Goal: Information Seeking & Learning: Find specific fact

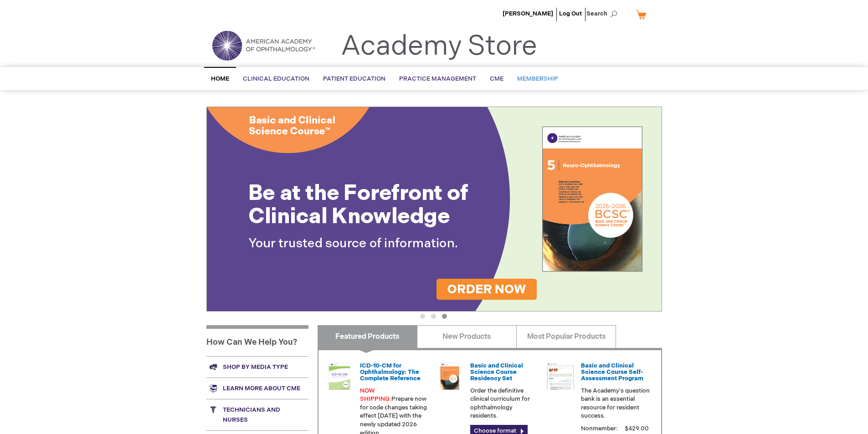
click at [527, 78] on span "Membership" at bounding box center [537, 78] width 41 height 7
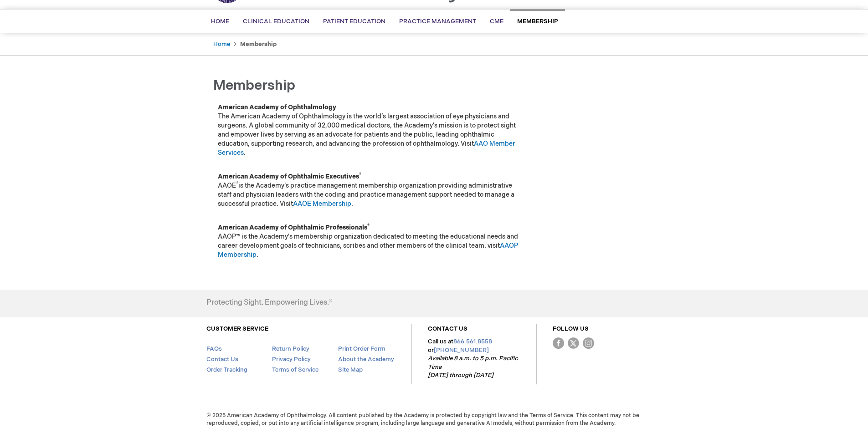
click at [718, 144] on div "Rosario Garibay Rodriguez Log Out Search My Cart CLOSE RECENTLY ADDED ITEM(S) C…" at bounding box center [434, 189] width 868 height 492
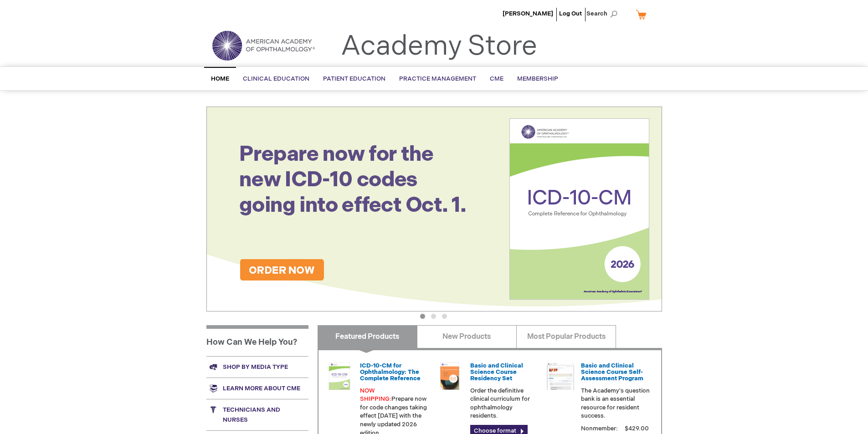
click at [640, 16] on link "My Cart" at bounding box center [645, 14] width 22 height 16
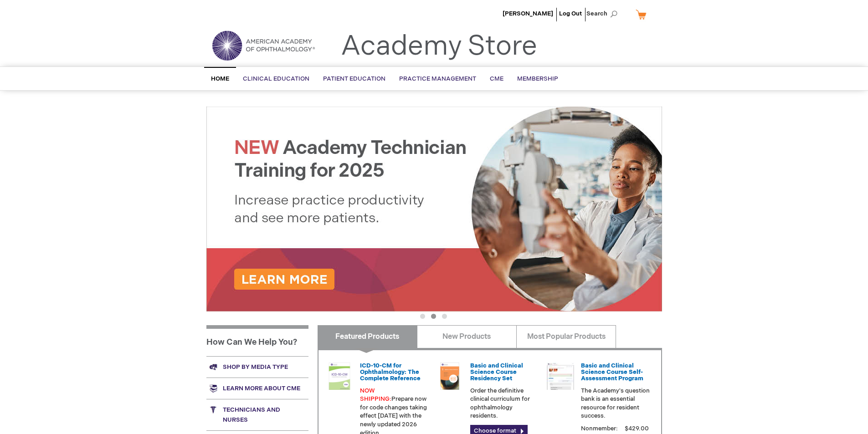
click at [643, 15] on link "My Cart" at bounding box center [645, 14] width 22 height 16
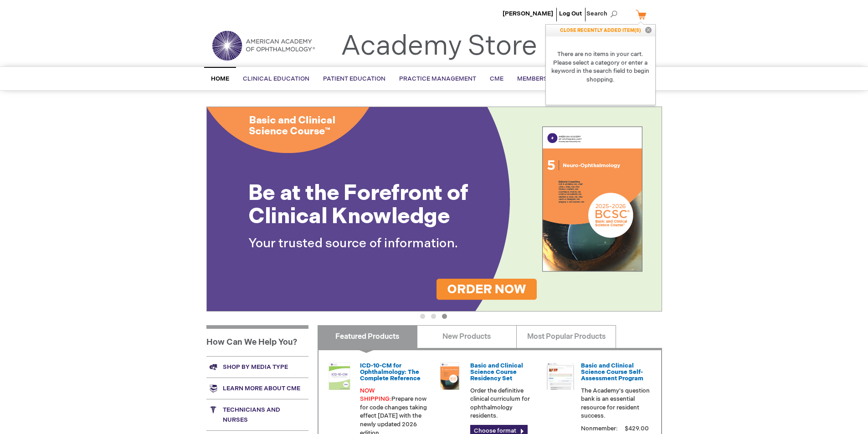
click at [791, 145] on div "Rosario Garibay Rodriguez Log Out Search My Cart CLOSE RECENTLY ADDED ITEM(S) C…" at bounding box center [434, 321] width 868 height 642
click at [615, 12] on span "Search" at bounding box center [604, 14] width 35 height 18
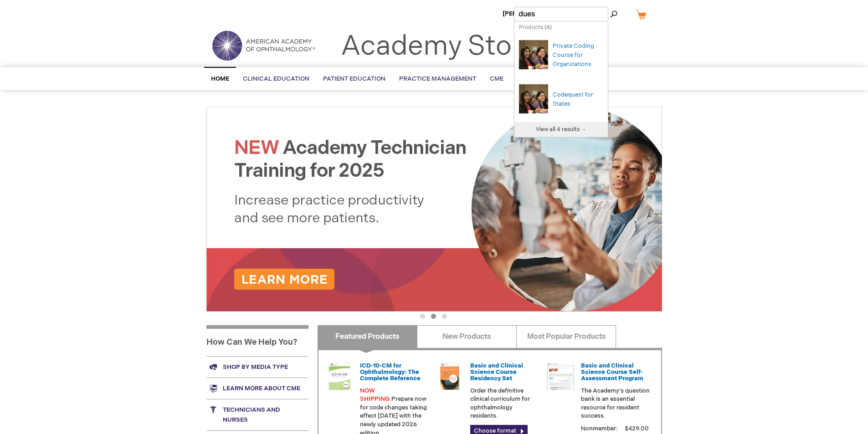
type input "dues"
click at [617, 11] on button "Search" at bounding box center [613, 14] width 7 height 15
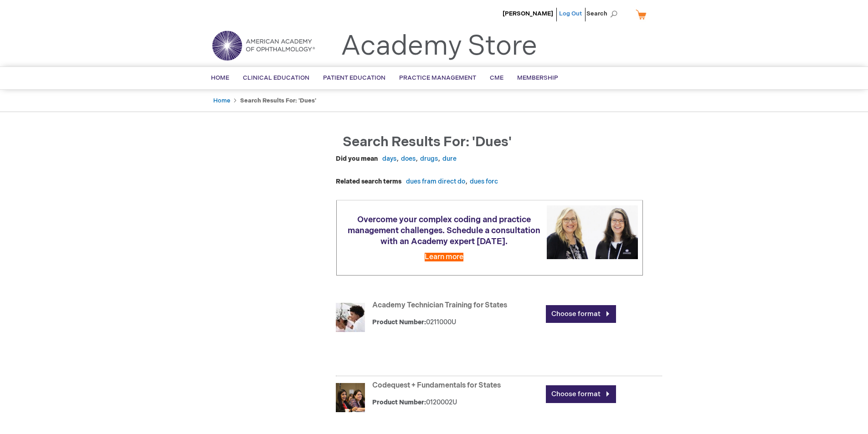
click at [566, 15] on link "Log Out" at bounding box center [570, 13] width 23 height 7
